Goal: Information Seeking & Learning: Learn about a topic

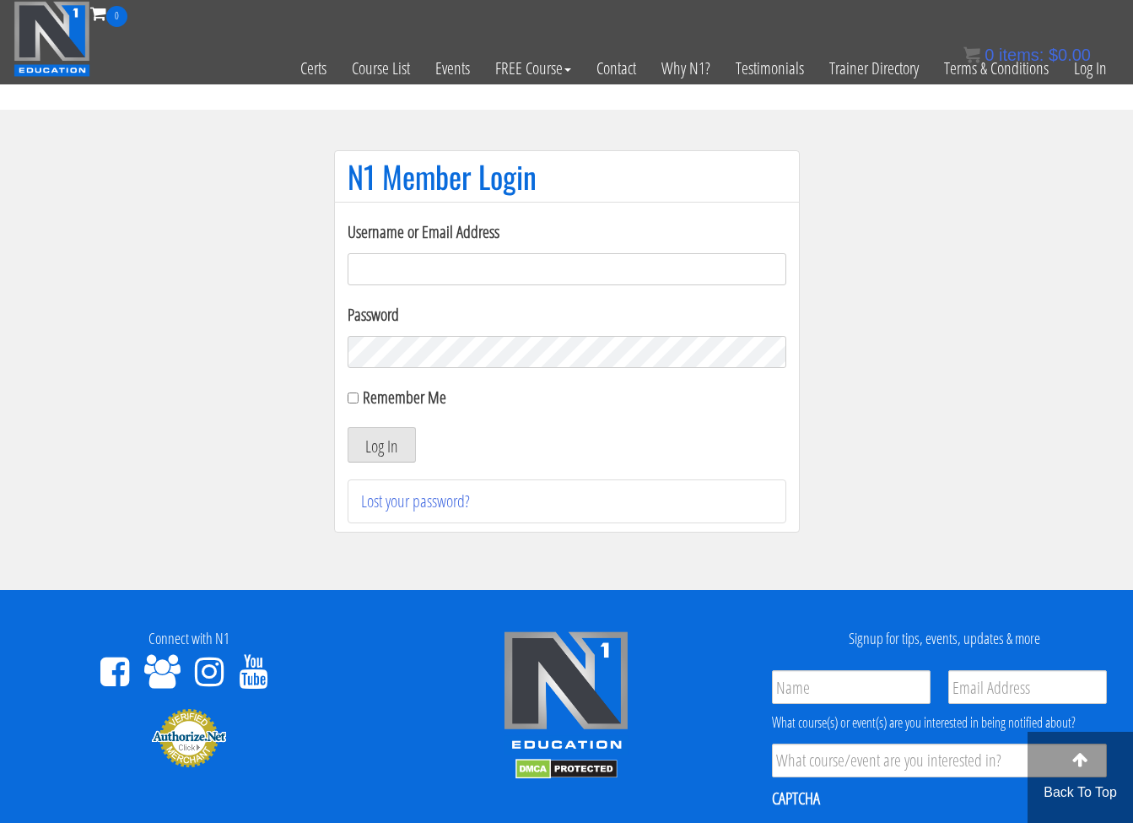
type input "[EMAIL_ADDRESS][DOMAIN_NAME]"
click at [393, 442] on button "Log In" at bounding box center [382, 444] width 68 height 35
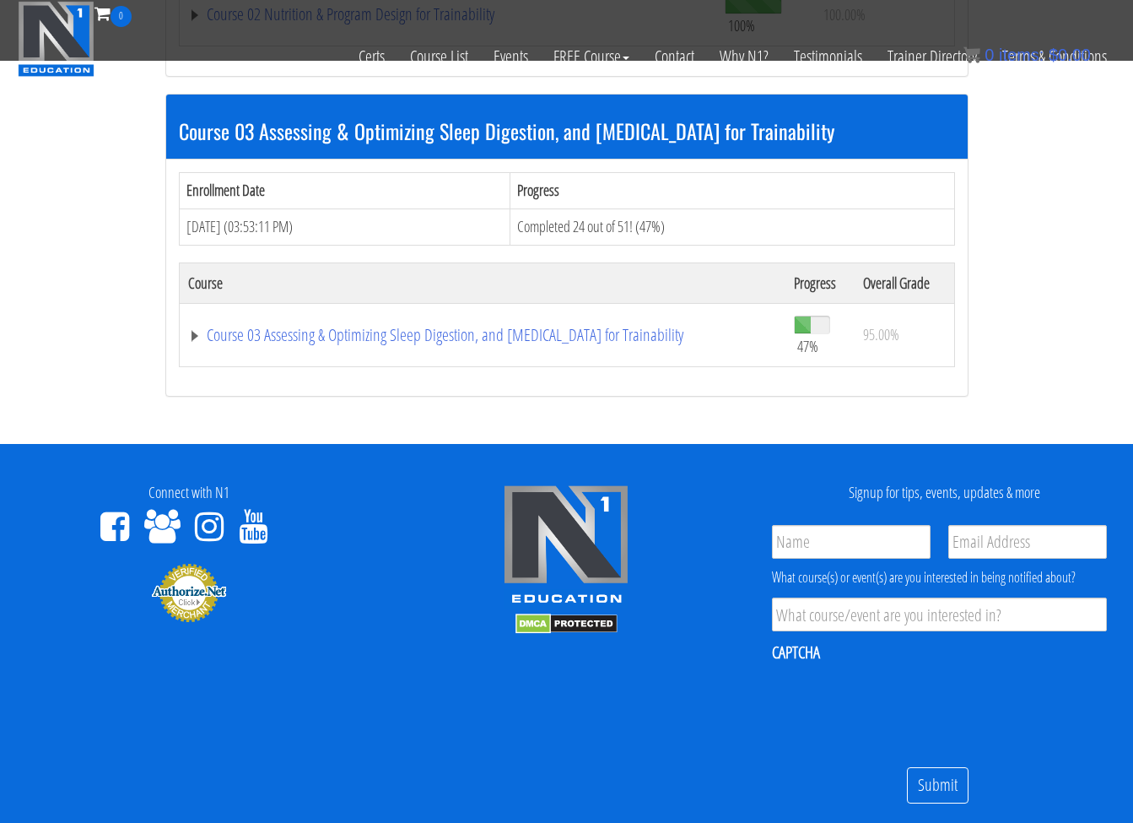
scroll to position [1493, 0]
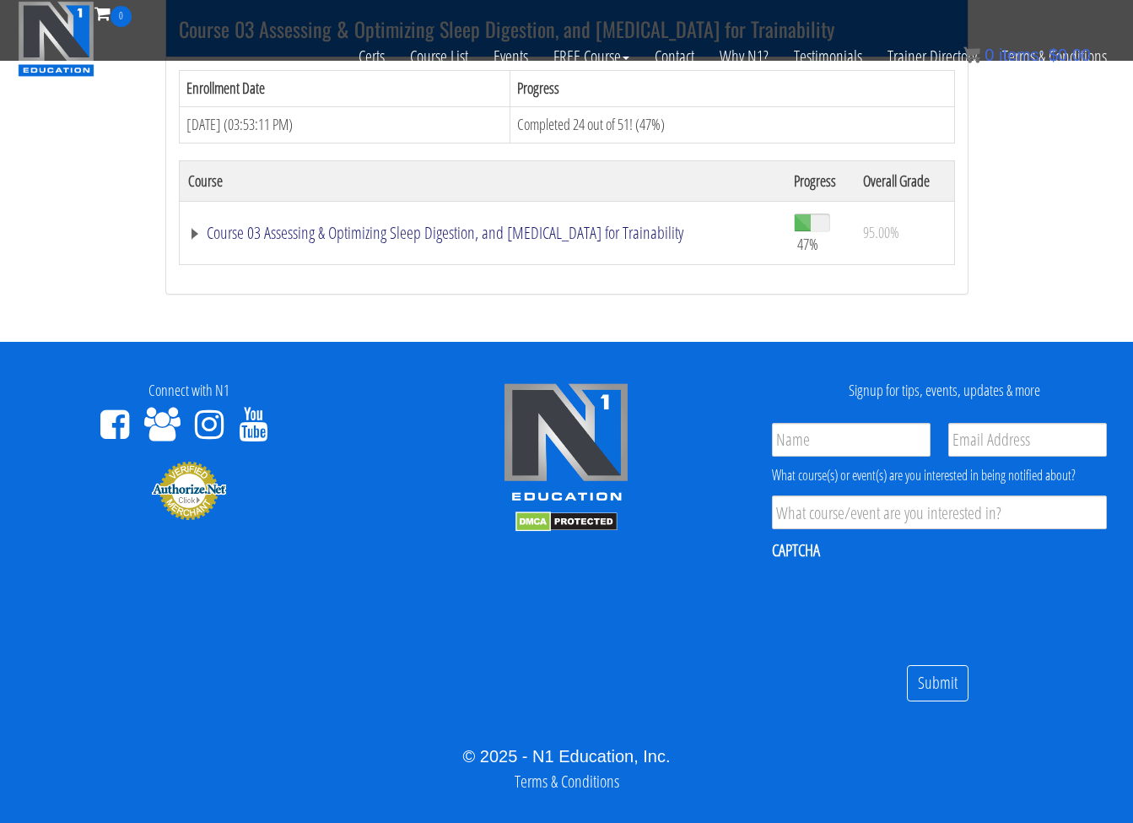
click at [482, 224] on link "Course 03 Assessing & Optimizing Sleep Digestion, and [MEDICAL_DATA] for Traina…" at bounding box center [482, 232] width 589 height 17
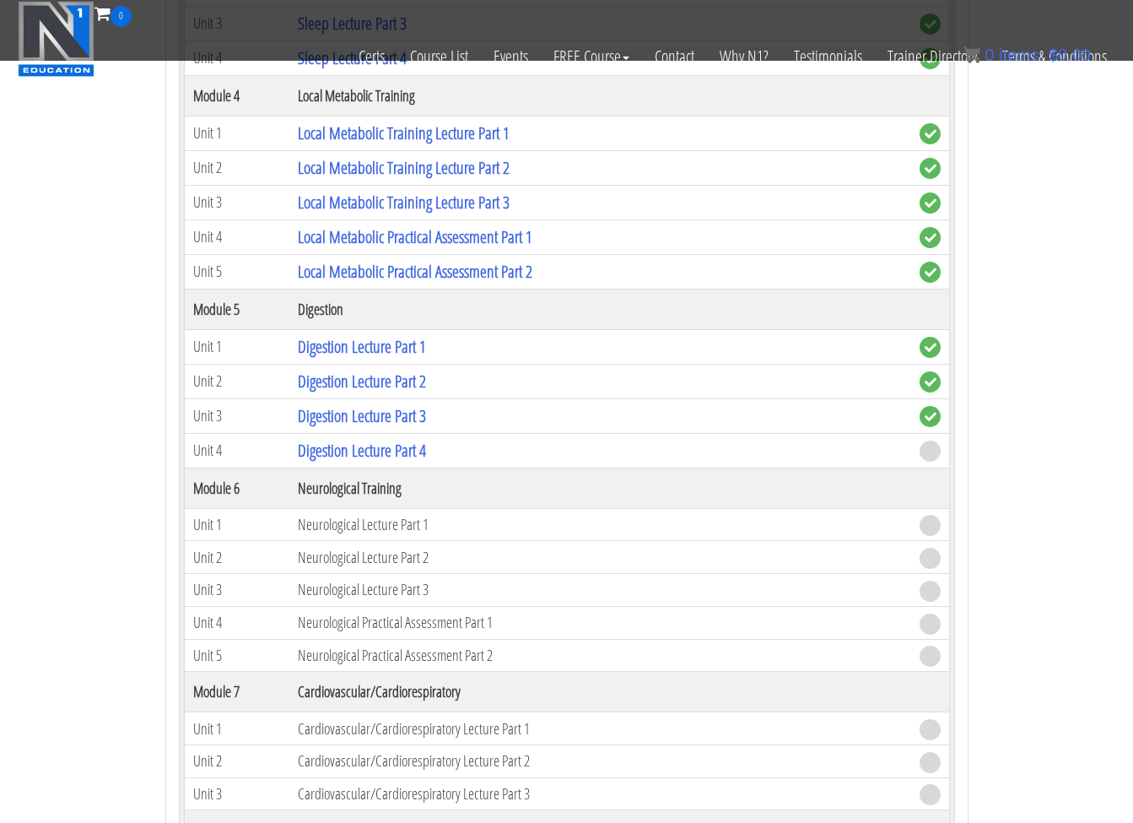
scroll to position [2460, 0]
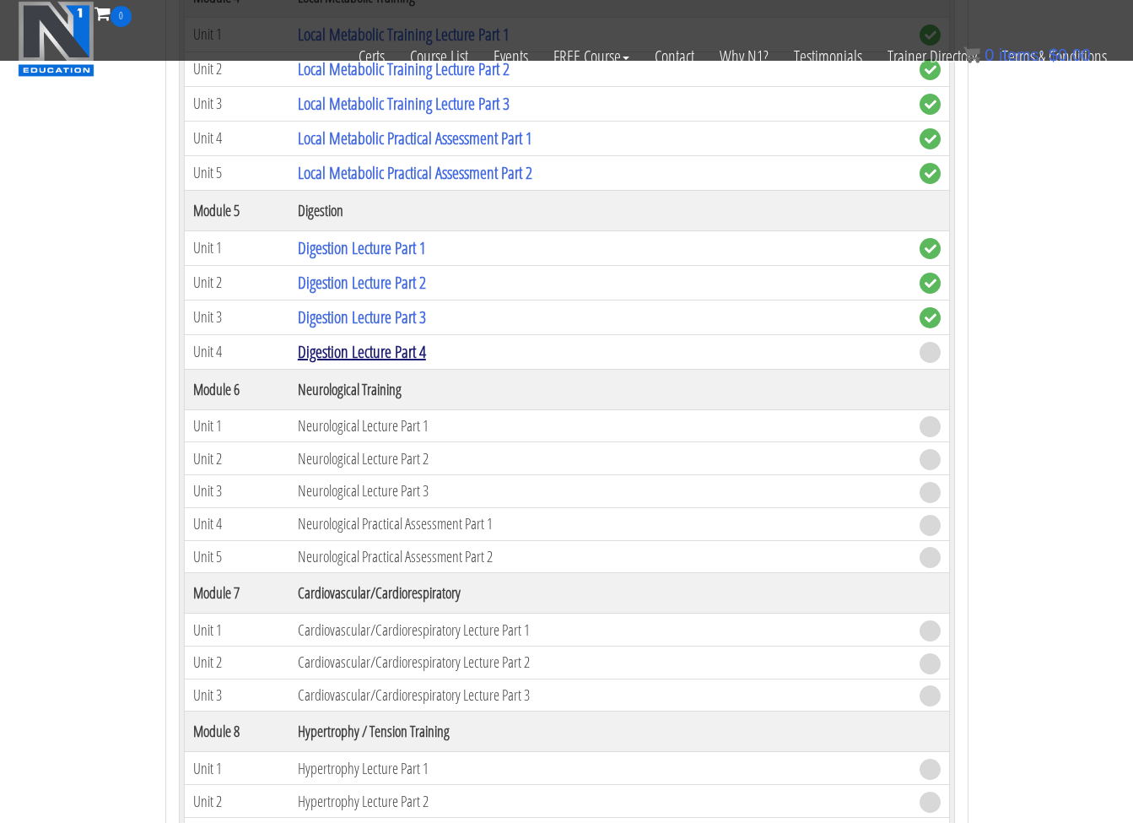
click at [399, 343] on link "Digestion Lecture Part 4" at bounding box center [362, 351] width 128 height 23
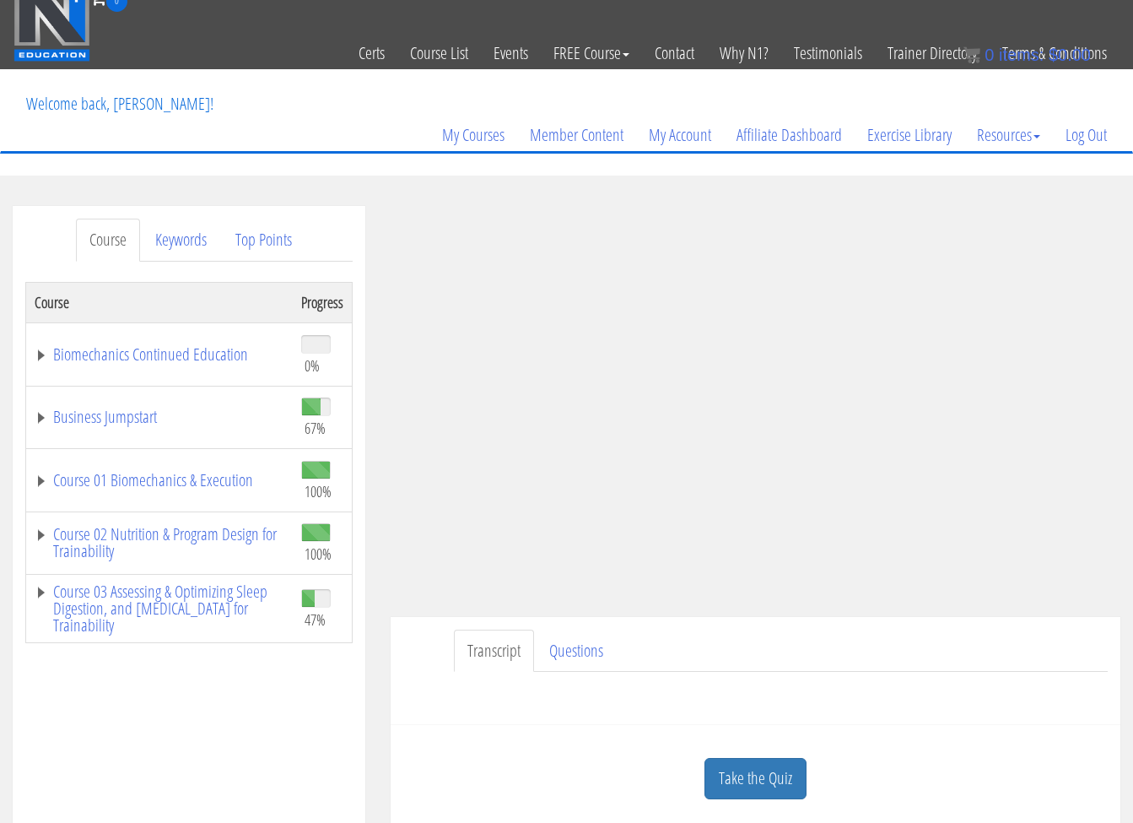
scroll to position [13, 0]
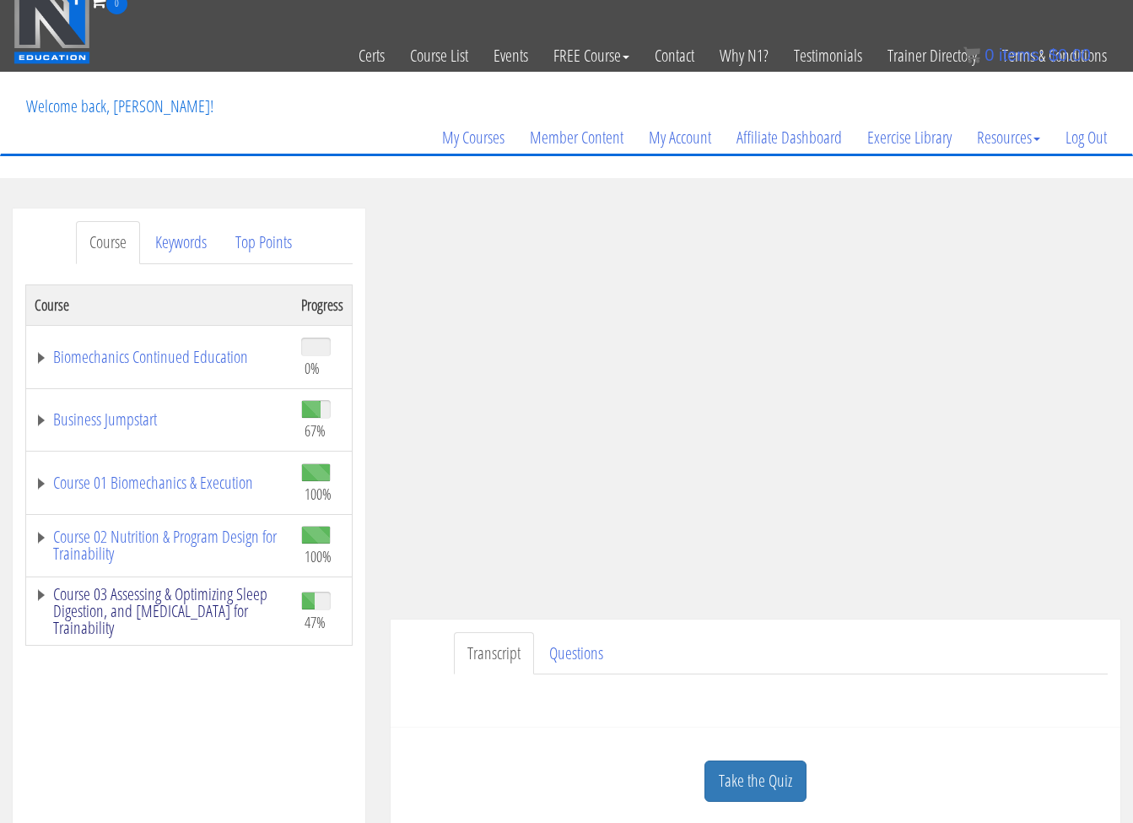
click at [100, 601] on link "Course 03 Assessing & Optimizing Sleep Digestion, and [MEDICAL_DATA] for Traina…" at bounding box center [160, 611] width 250 height 51
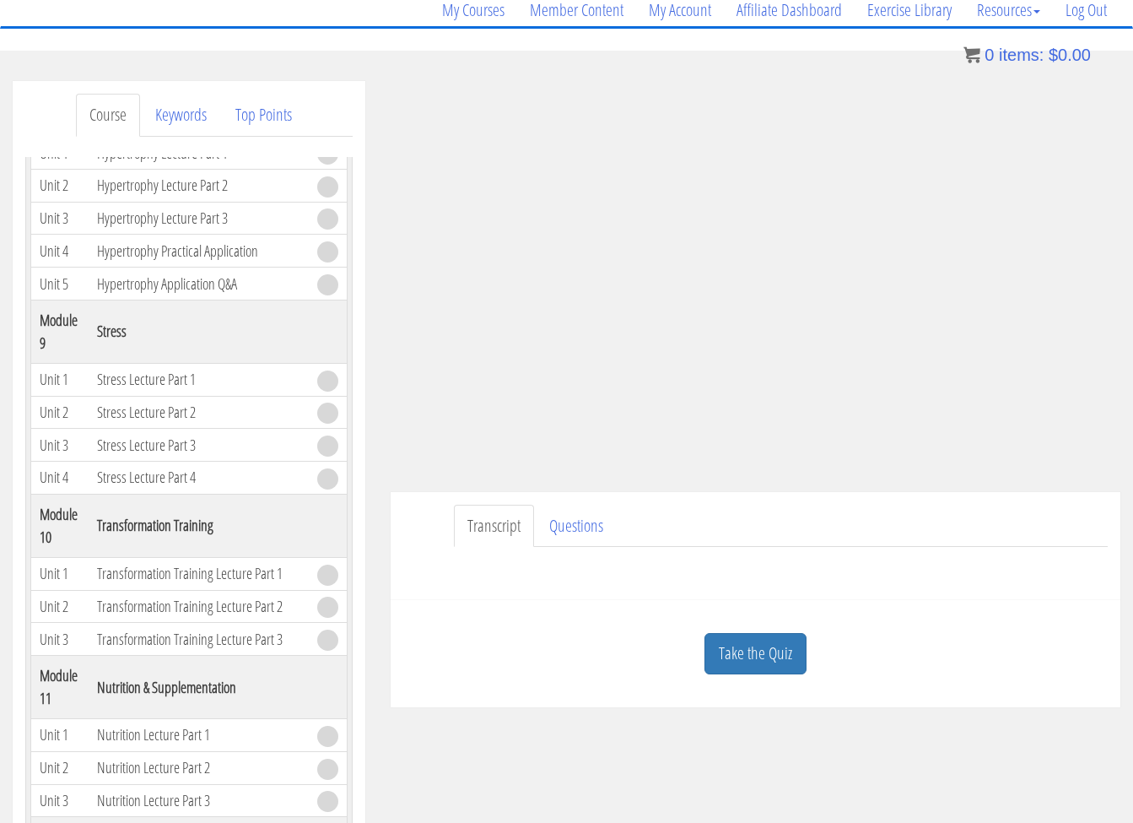
scroll to position [51, 0]
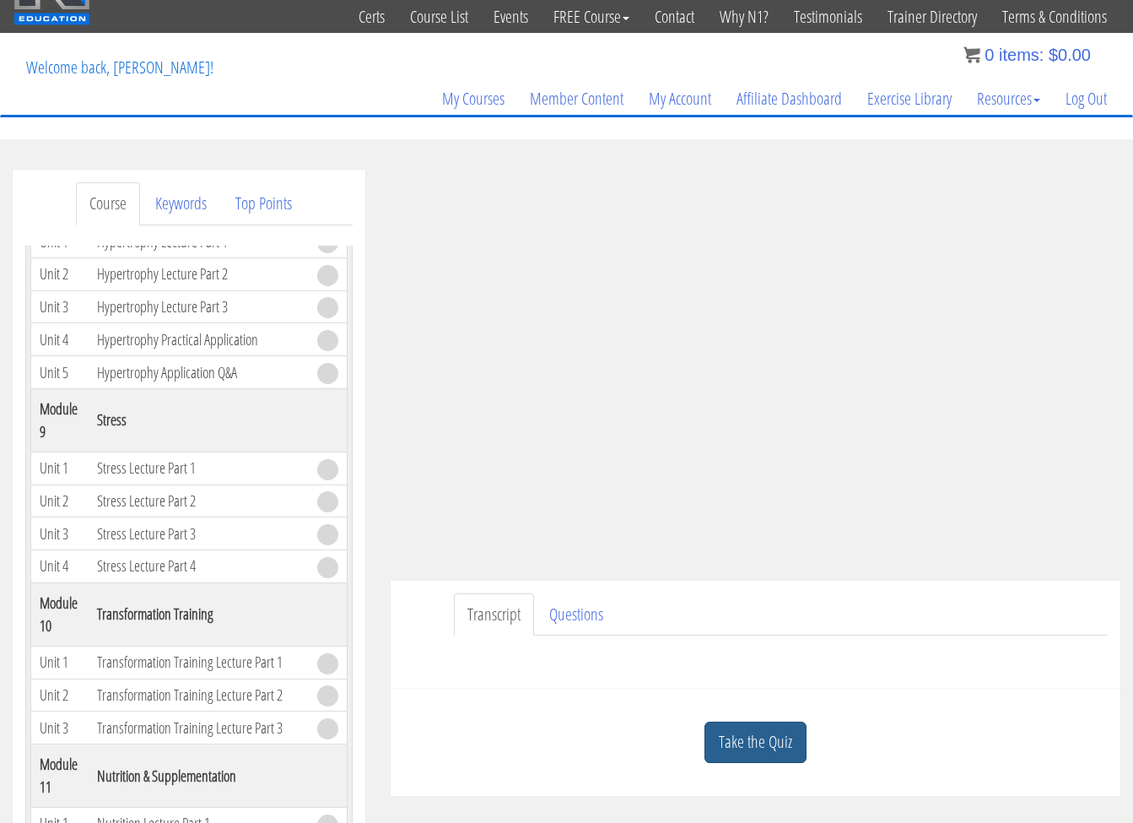
click at [747, 748] on link "Take the Quiz" at bounding box center [755, 741] width 102 height 41
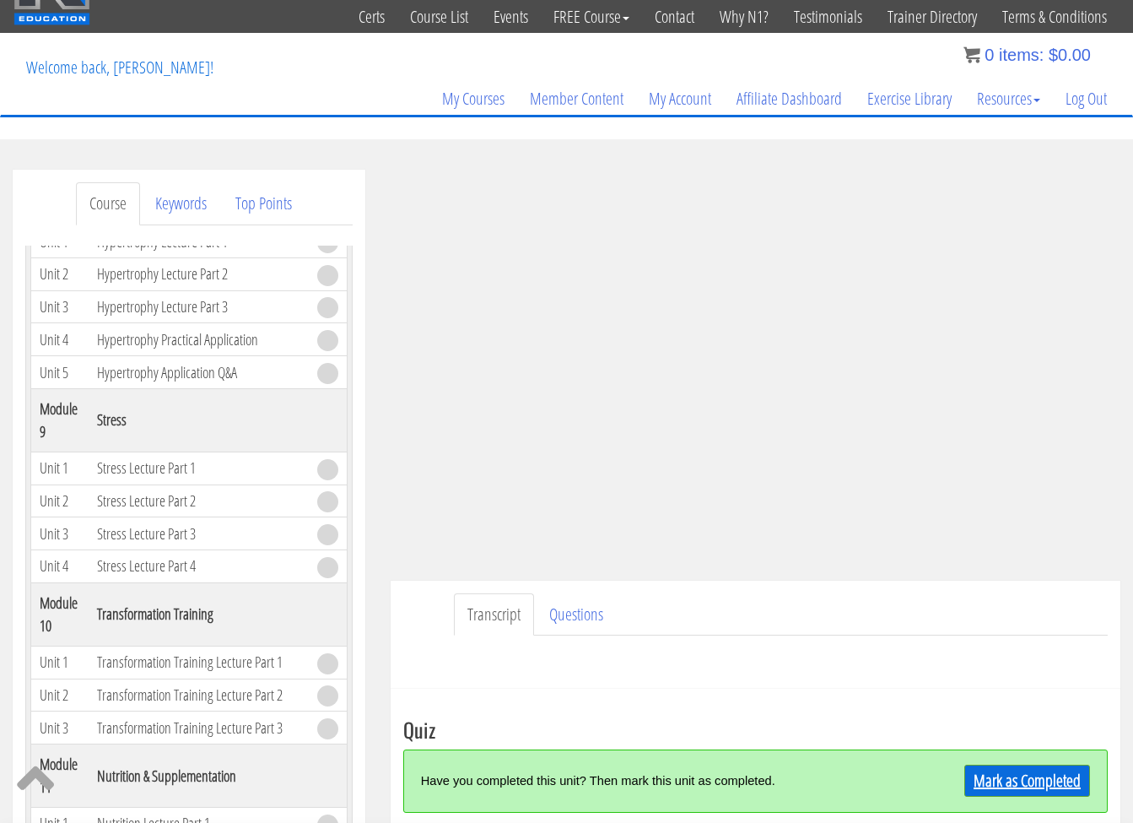
click at [1006, 782] on link "Mark as Completed" at bounding box center [1027, 780] width 126 height 32
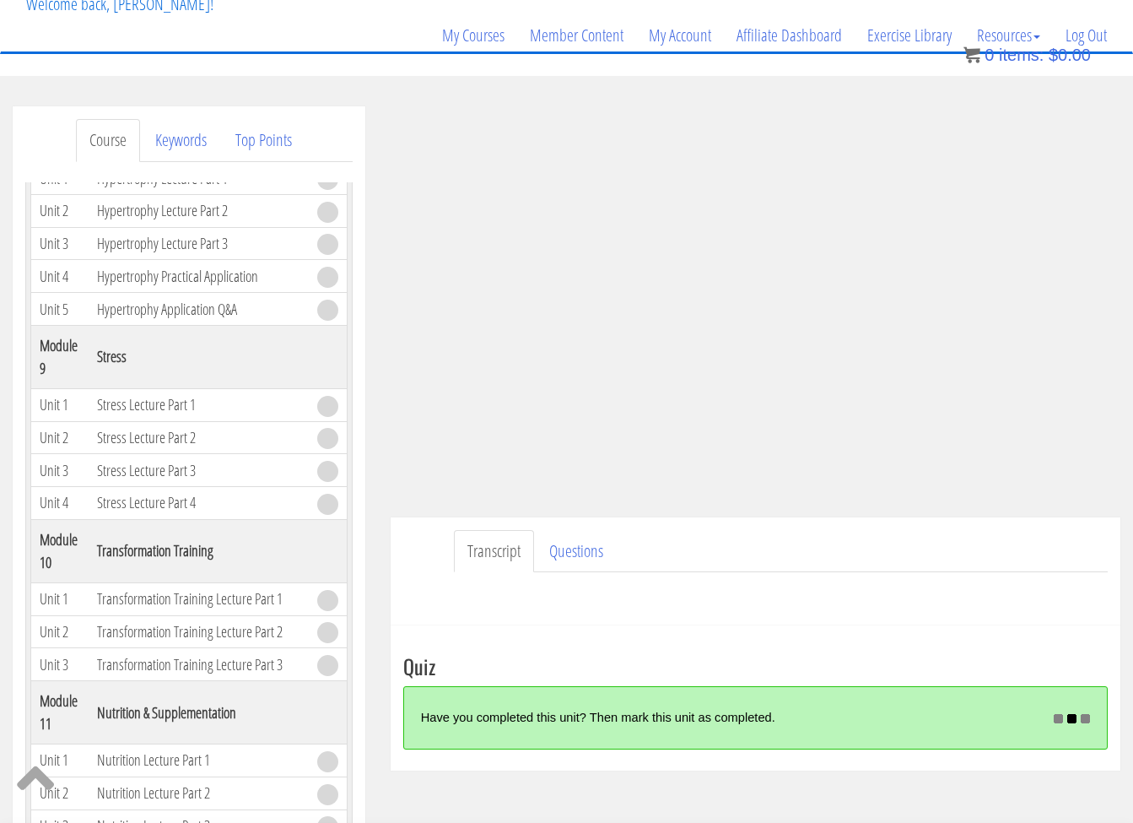
scroll to position [114, 0]
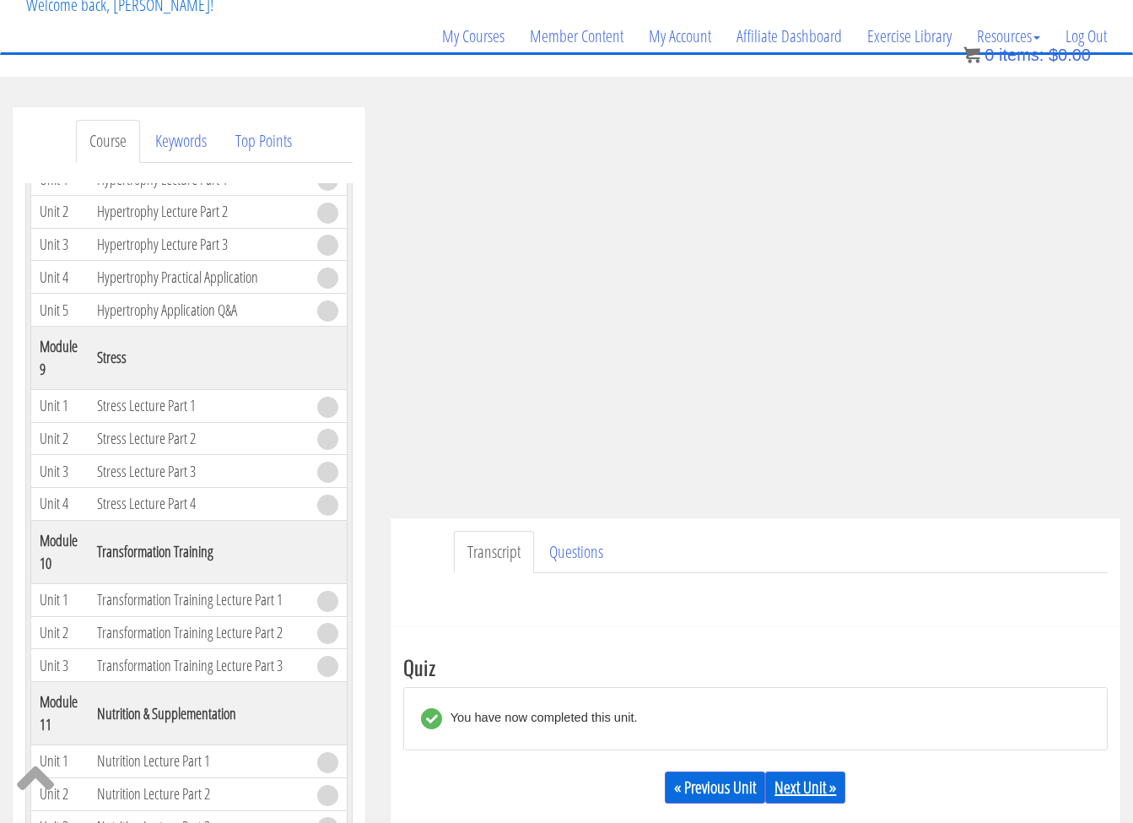
click at [812, 792] on link "Next Unit »" at bounding box center [805, 787] width 80 height 32
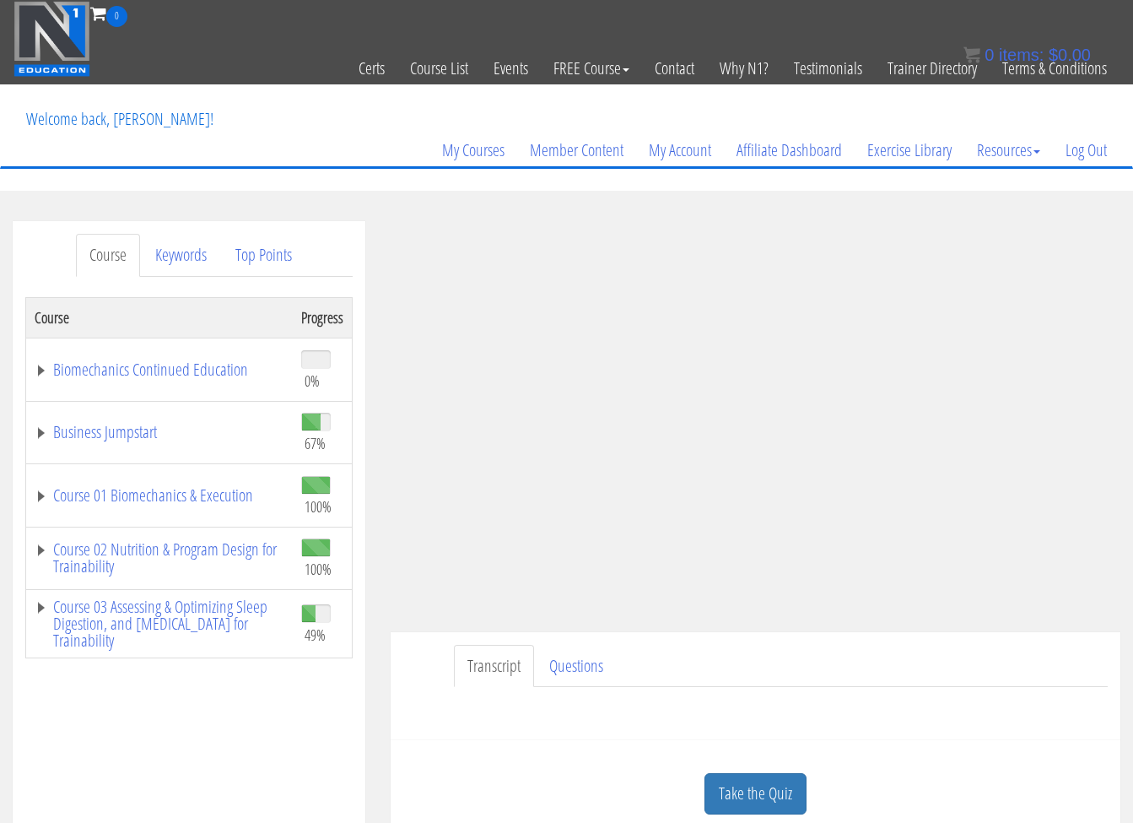
click at [83, 690] on div "Course Progress Biomechanics Continued Education 0% Module 1 Continued Educatio…" at bounding box center [188, 719] width 327 height 844
click at [93, 637] on link "Course 03 Assessing & Optimizing Sleep Digestion, and [MEDICAL_DATA] for Traina…" at bounding box center [160, 623] width 250 height 51
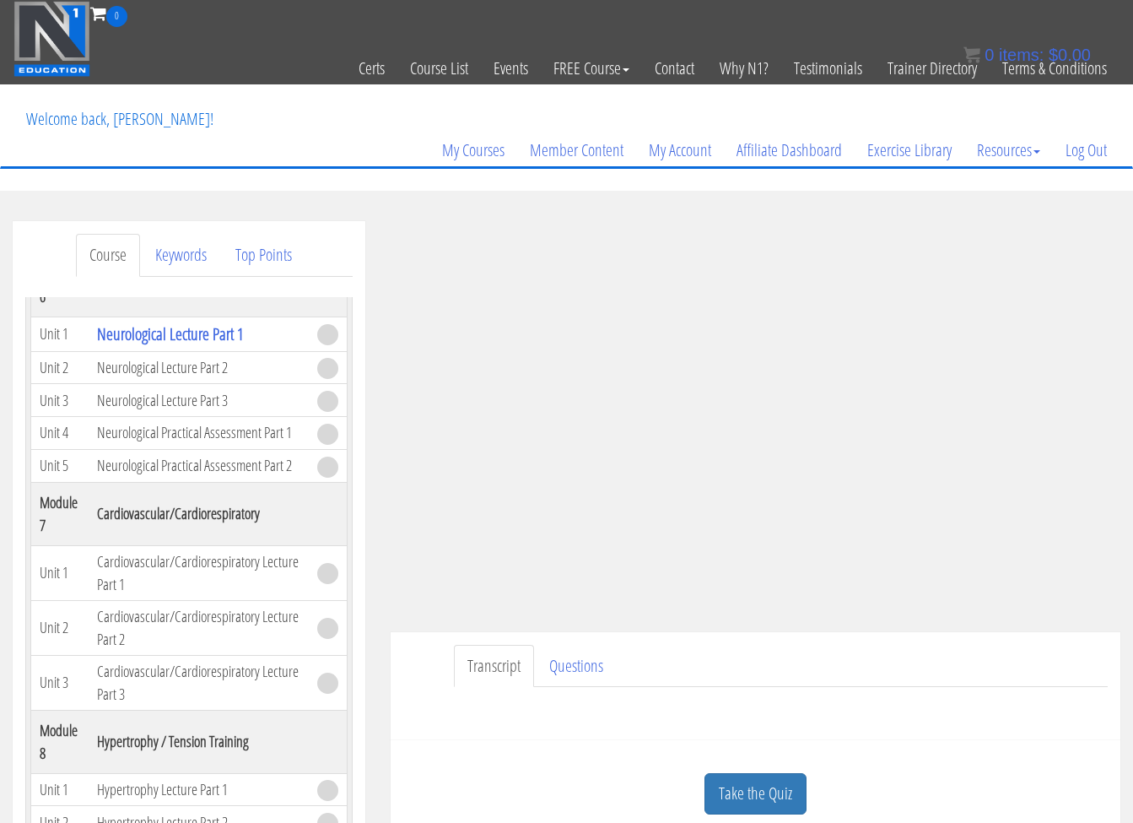
scroll to position [1819, 0]
click at [742, 797] on link "Take the Quiz" at bounding box center [755, 793] width 102 height 41
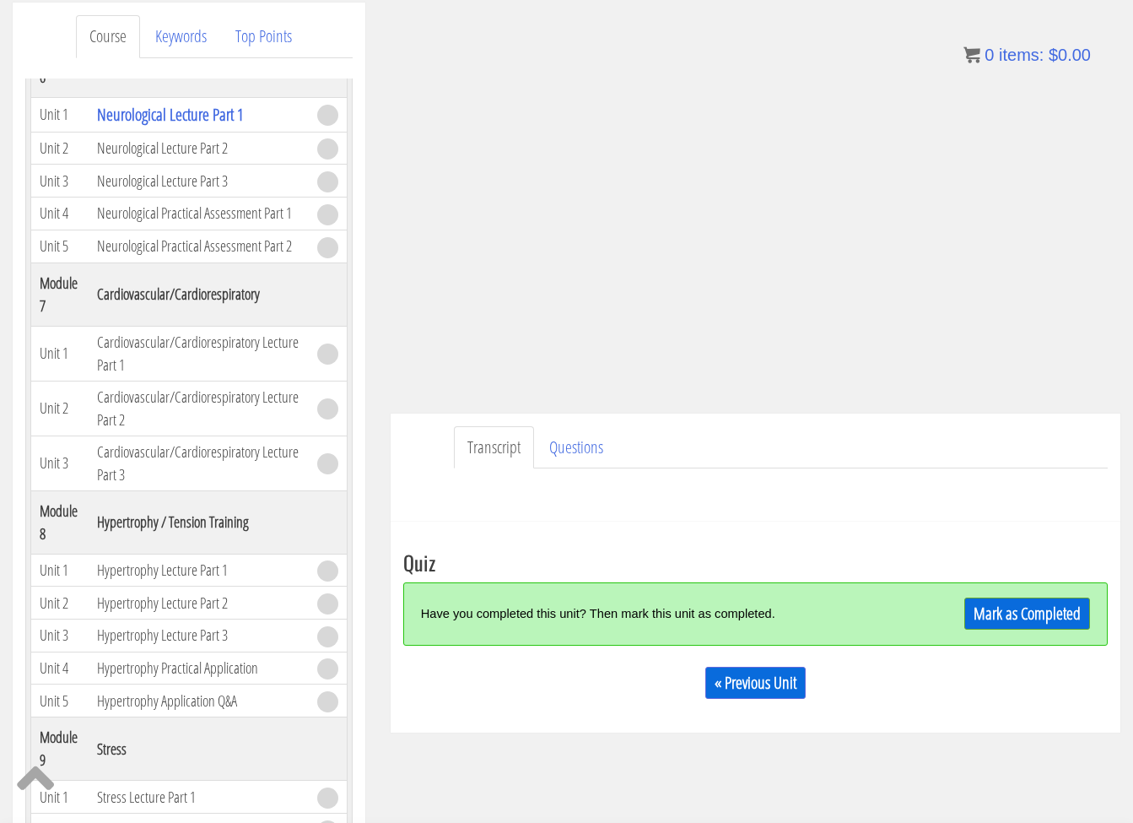
scroll to position [302, 0]
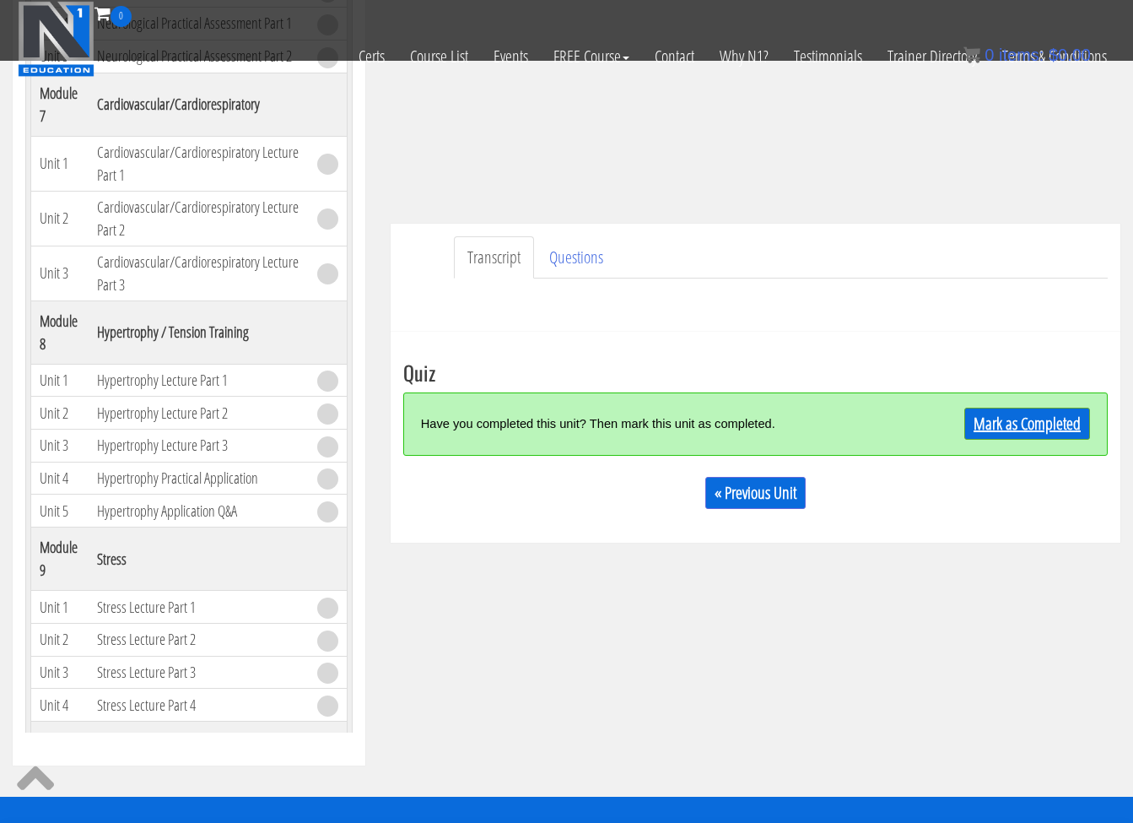
click at [1024, 424] on link "Mark as Completed" at bounding box center [1027, 424] width 126 height 32
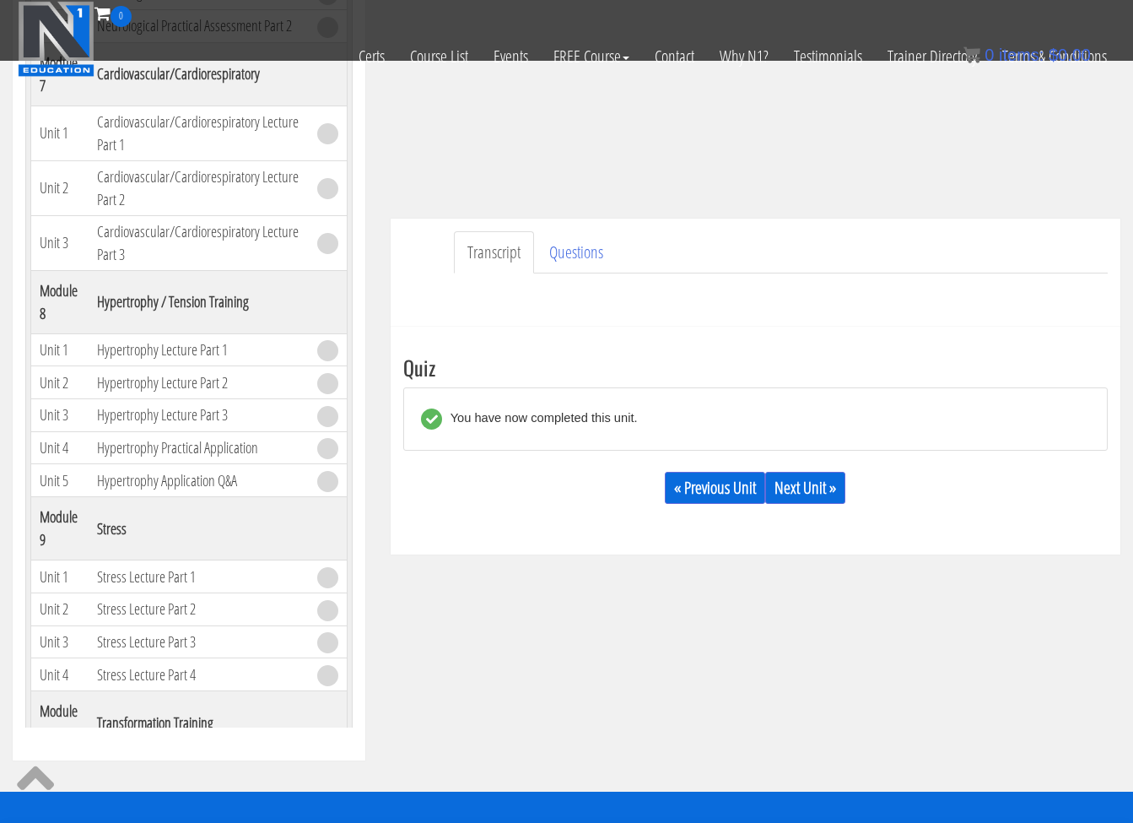
scroll to position [337, 0]
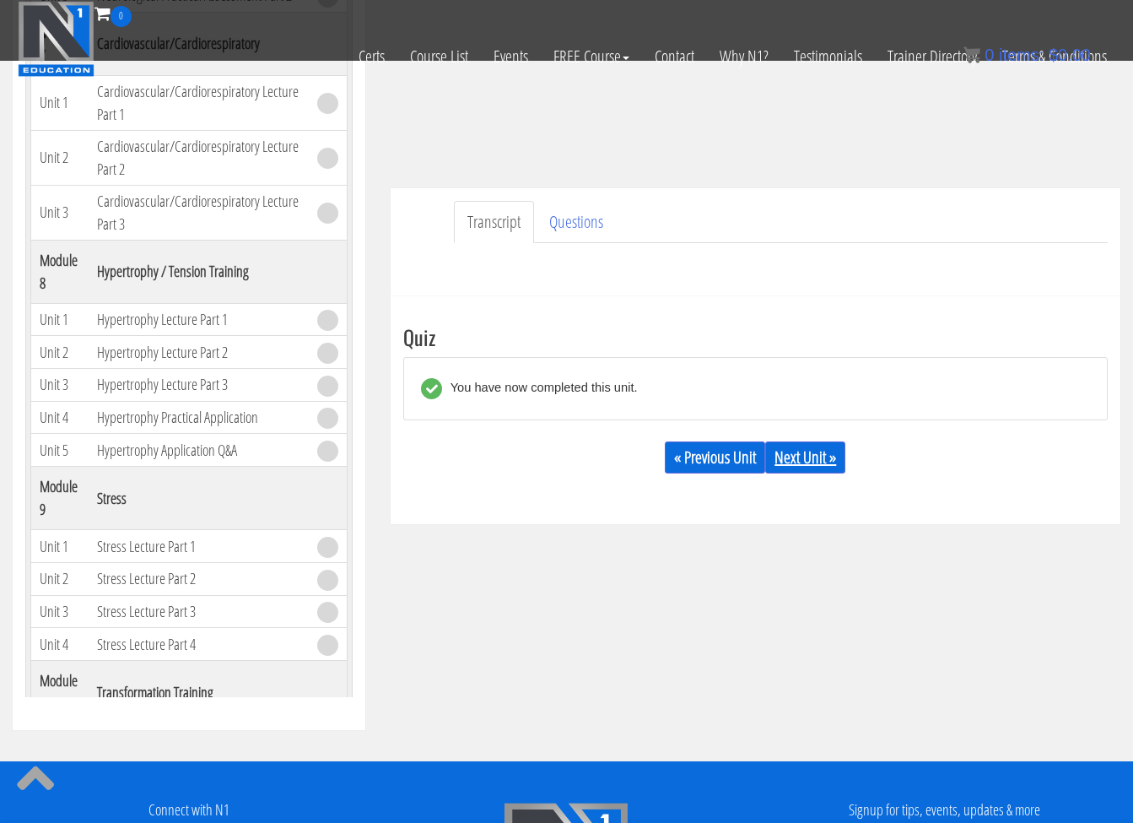
click at [800, 444] on link "Next Unit »" at bounding box center [805, 457] width 80 height 32
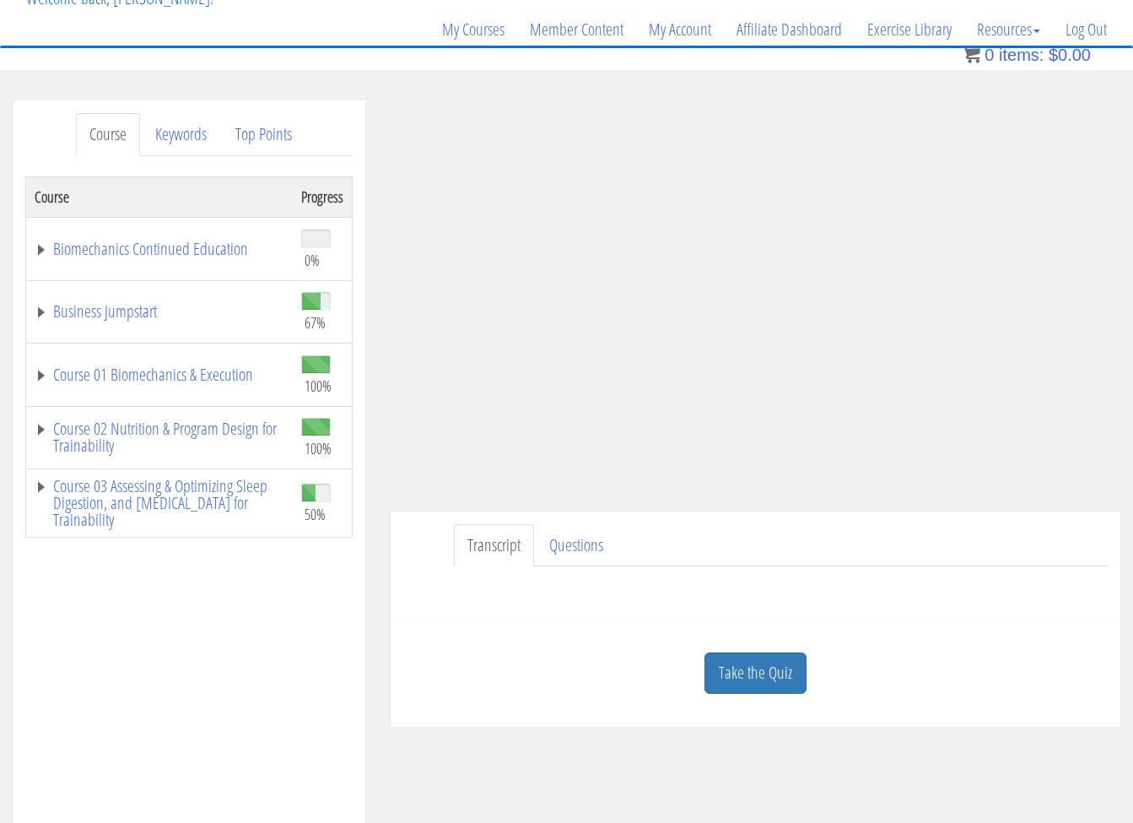
scroll to position [148, 0]
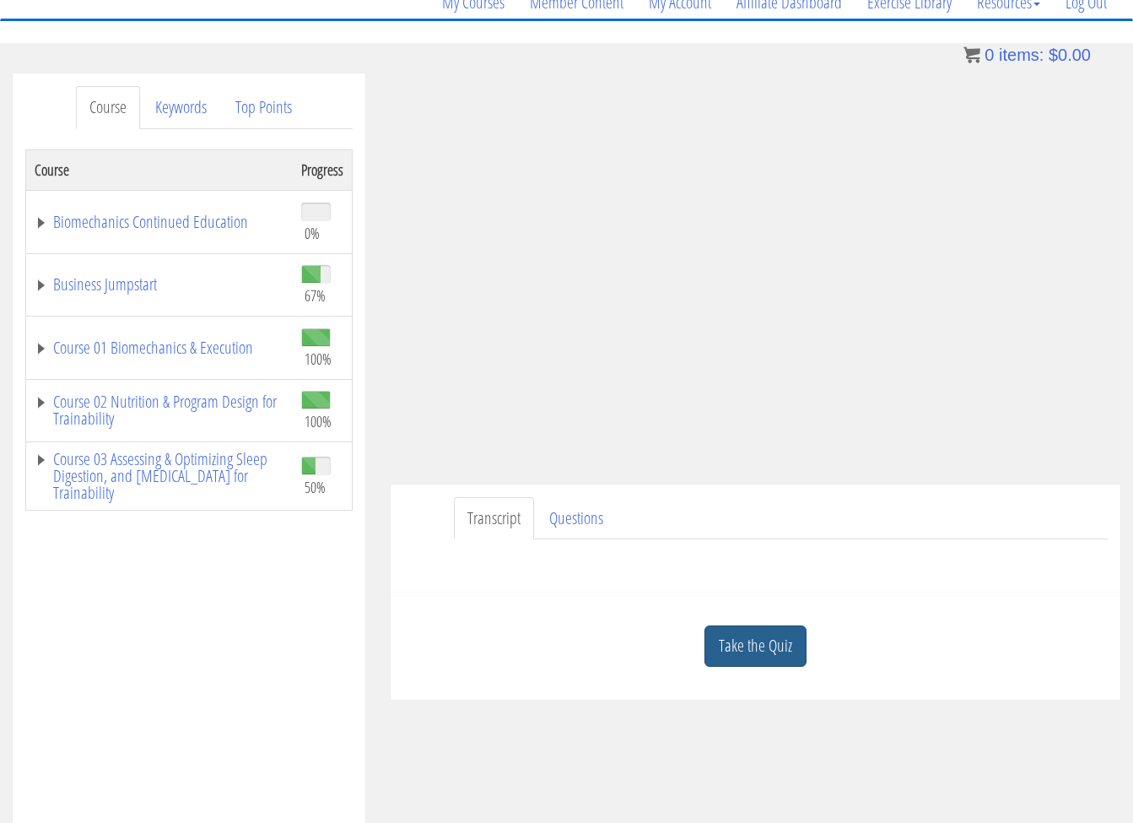
click at [746, 655] on link "Take the Quiz" at bounding box center [755, 645] width 102 height 41
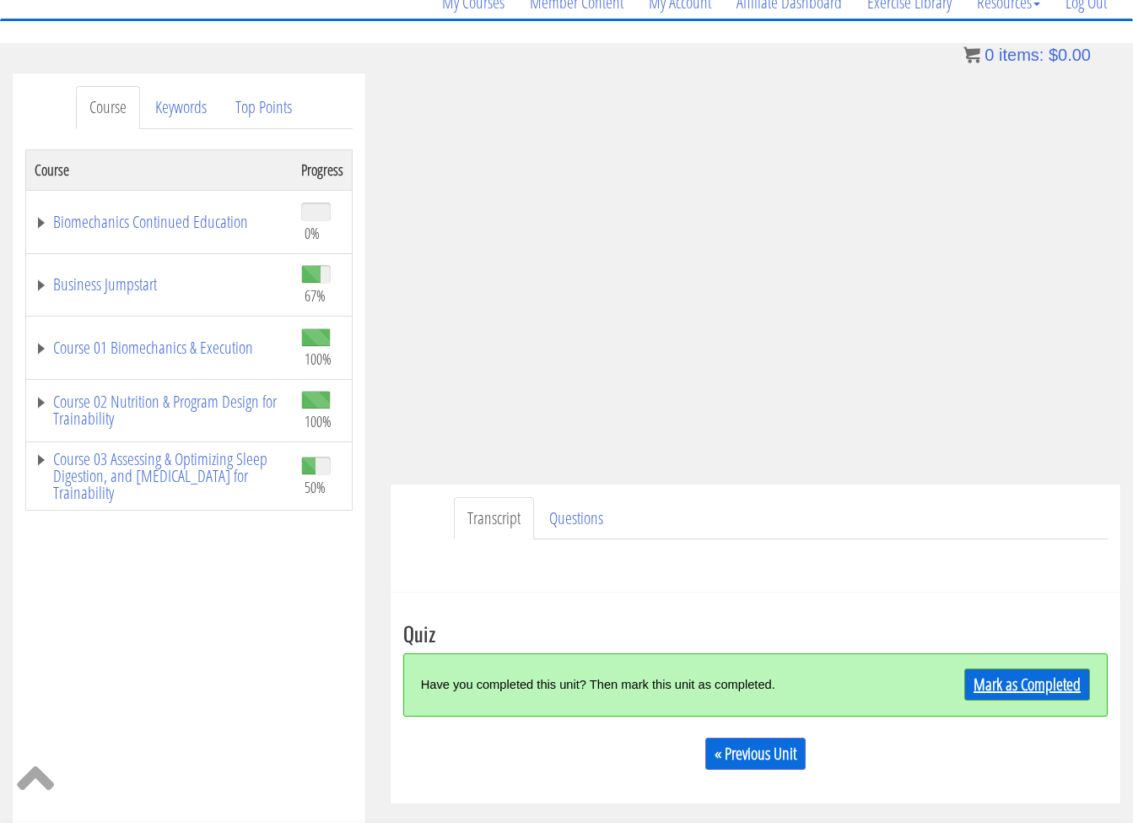
click at [991, 676] on link "Mark as Completed" at bounding box center [1027, 684] width 126 height 32
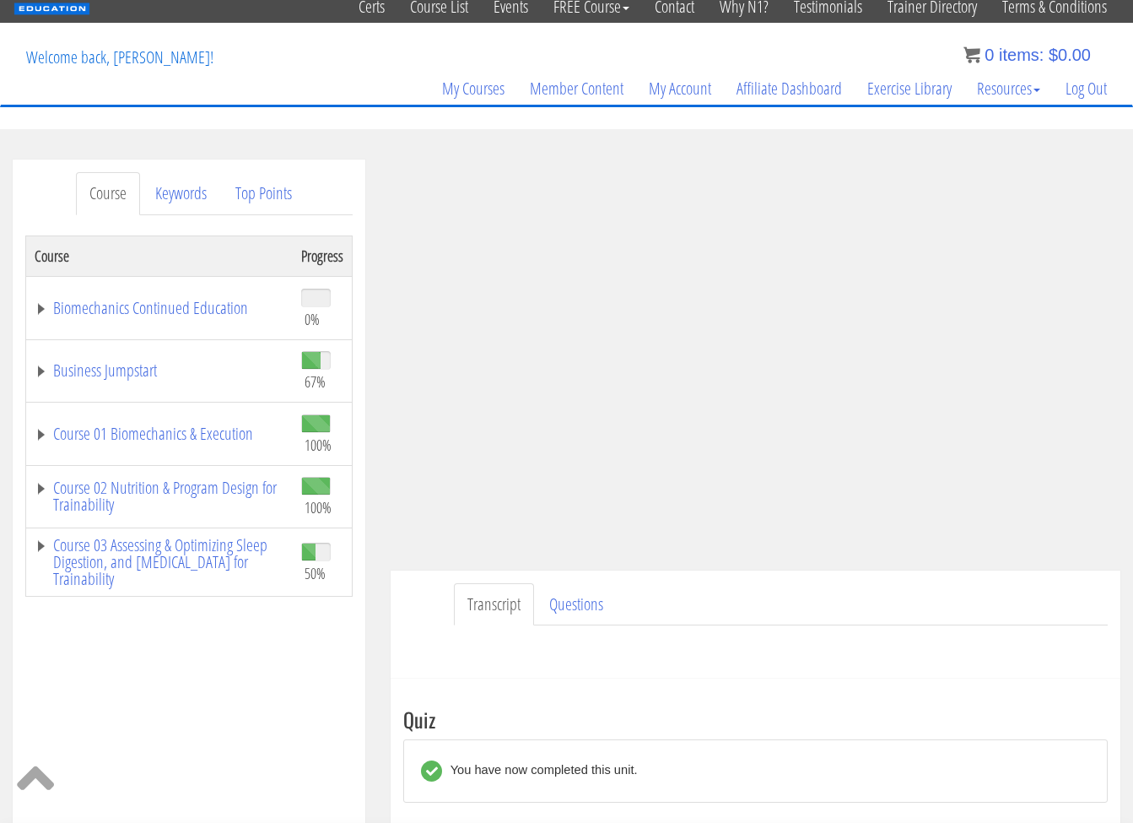
scroll to position [57, 0]
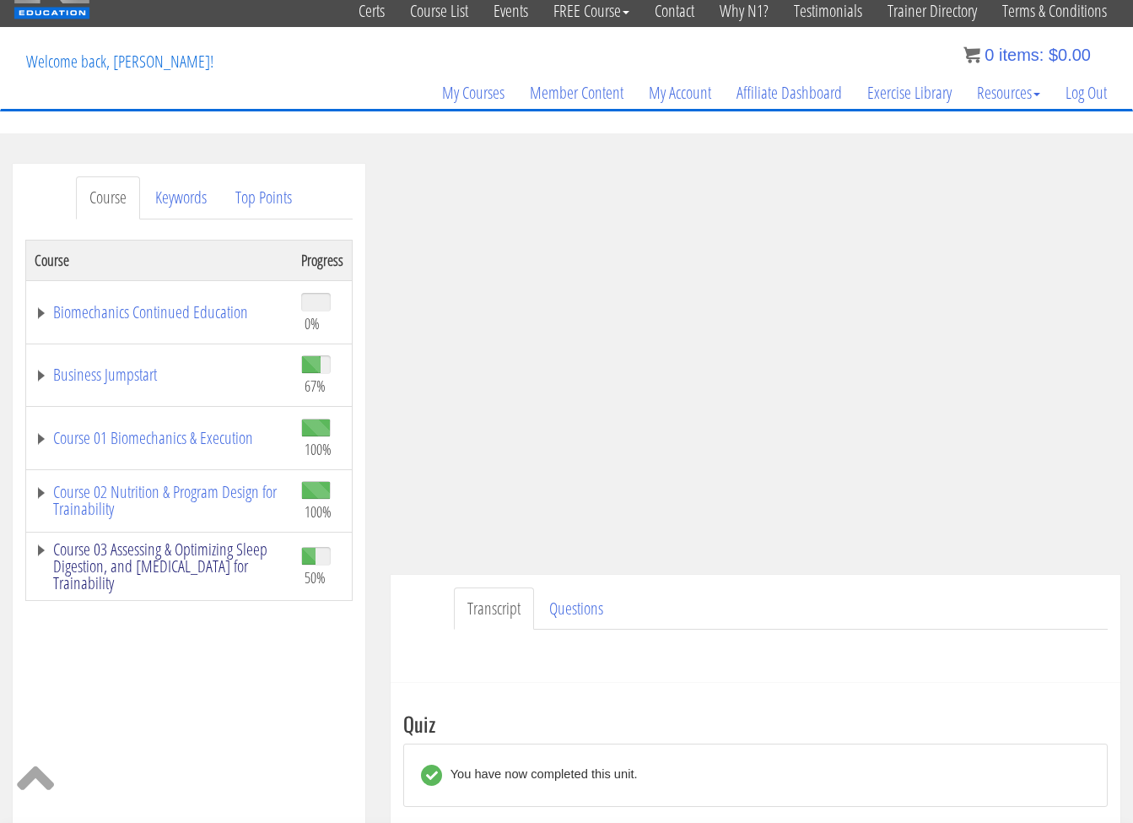
click at [82, 565] on link "Course 03 Assessing & Optimizing Sleep Digestion, and [MEDICAL_DATA] for Traina…" at bounding box center [160, 566] width 250 height 51
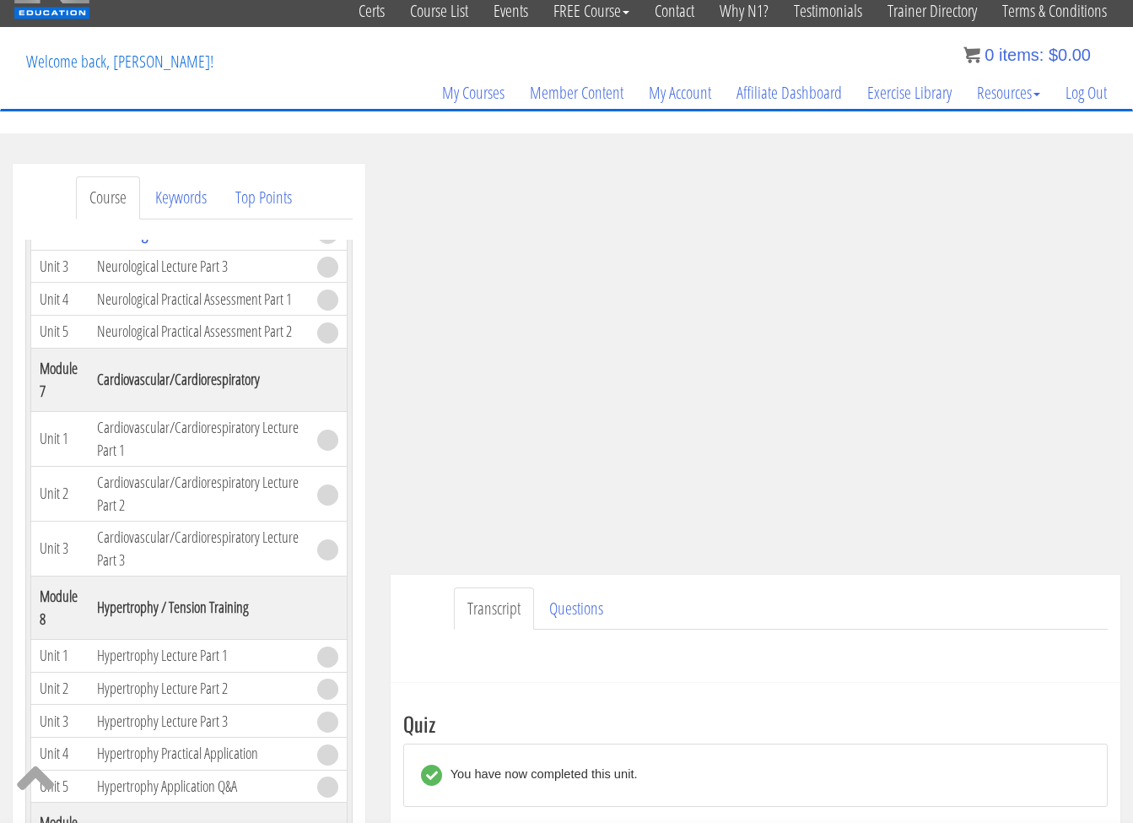
scroll to position [1897, 0]
